Goal: Find specific page/section: Find specific page/section

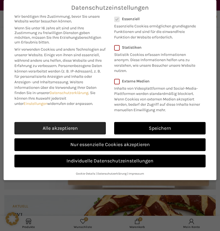
click at [76, 123] on link "Alle akzeptieren" at bounding box center [59, 128] width 91 height 13
checkbox input "true"
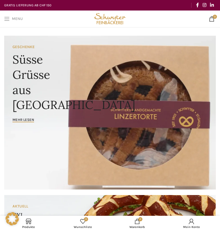
click at [10, 19] on link "Menu" at bounding box center [13, 18] width 24 height 11
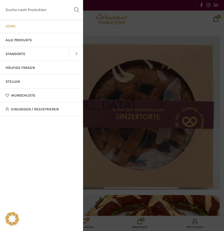
click at [30, 80] on link "Stellen" at bounding box center [41, 82] width 83 height 14
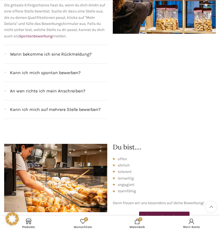
scroll to position [759, 0]
